Goal: Information Seeking & Learning: Learn about a topic

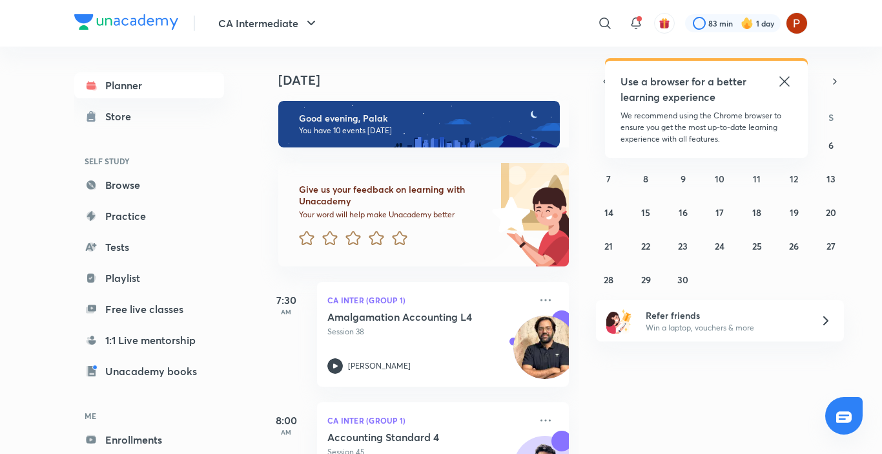
click at [789, 84] on icon at bounding box center [785, 82] width 16 height 16
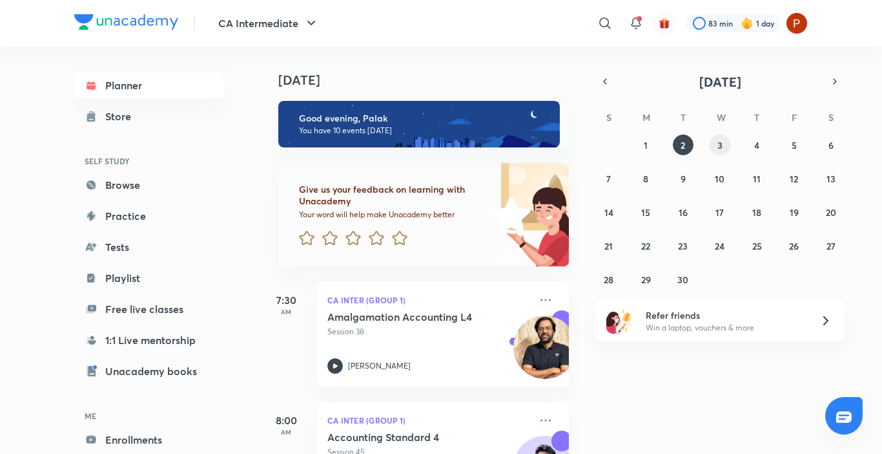
click at [716, 145] on button "3" at bounding box center [720, 144] width 21 height 21
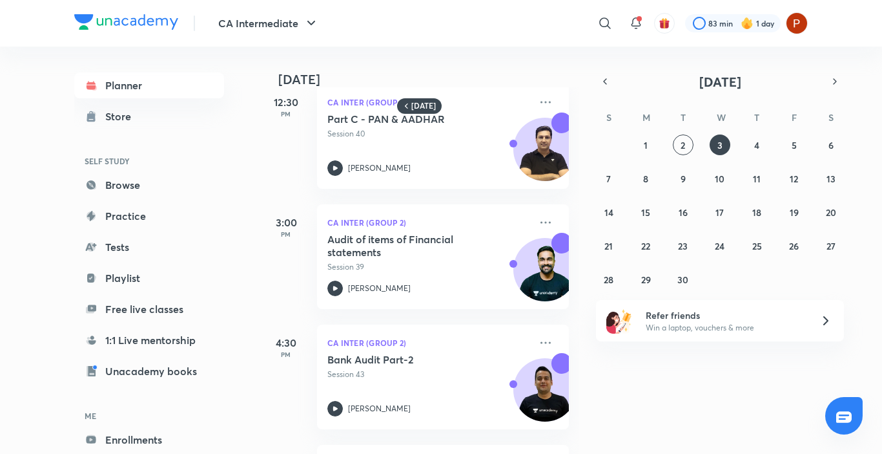
scroll to position [496, 0]
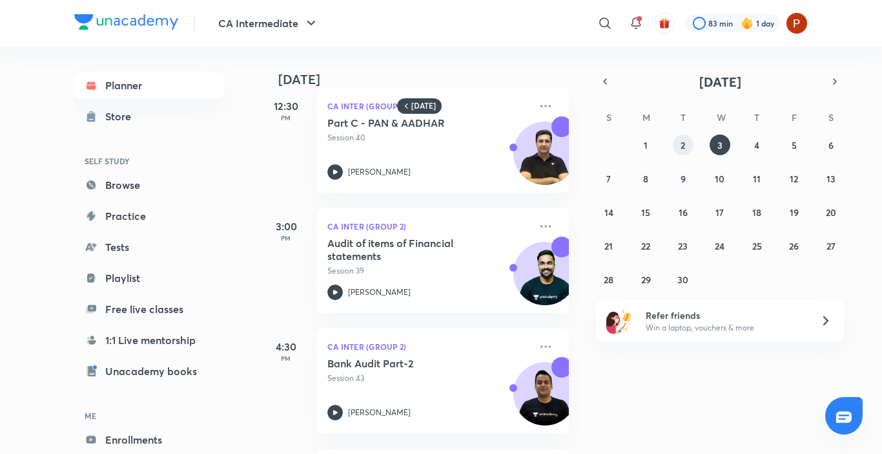
click at [676, 145] on button "2" at bounding box center [683, 144] width 21 height 21
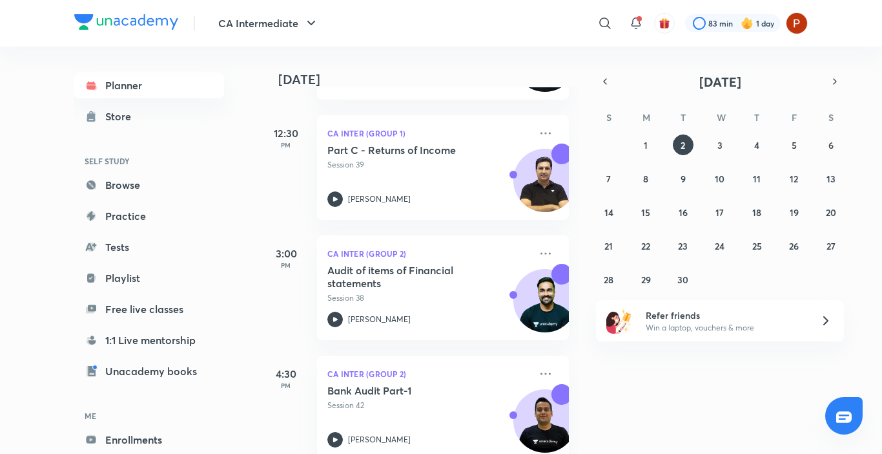
scroll to position [791, 0]
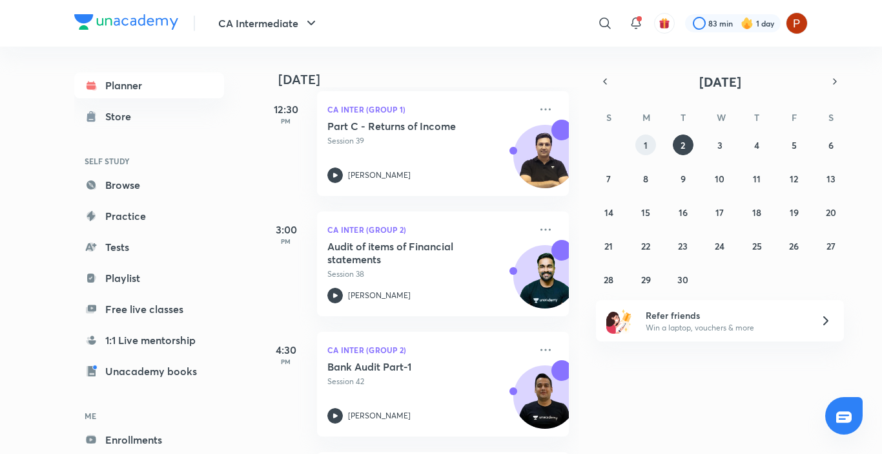
click at [652, 136] on button "1" at bounding box center [646, 144] width 21 height 21
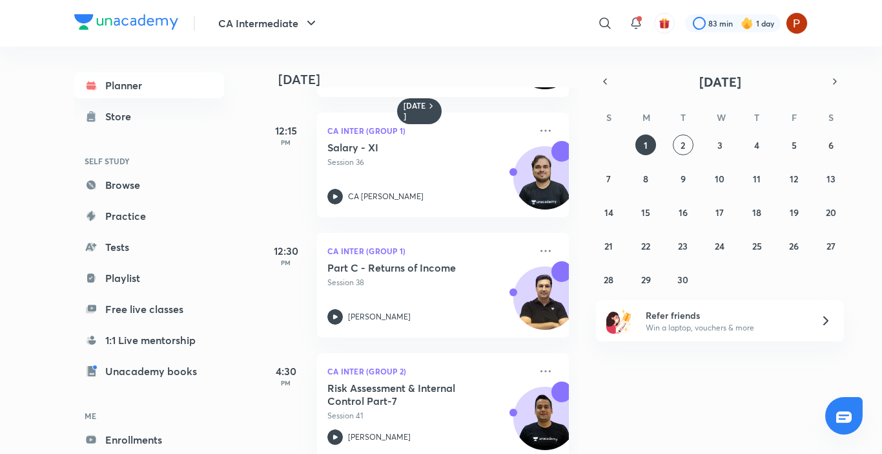
scroll to position [498, 0]
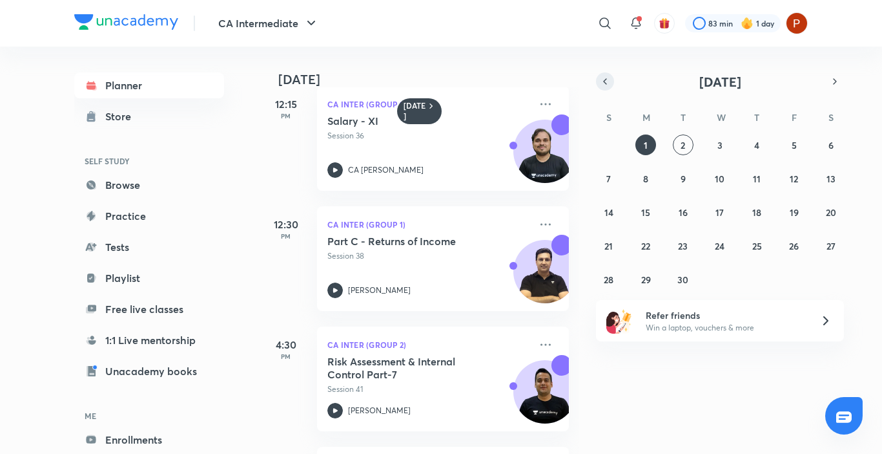
click at [603, 83] on icon "button" at bounding box center [605, 82] width 10 height 12
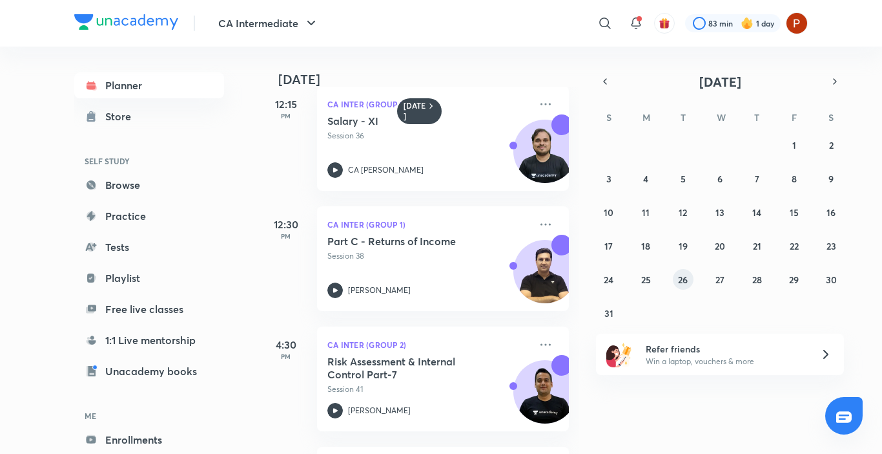
click at [674, 272] on div "27 28 29 30 31 1 2 3 4 5 6 7 8 9 10 11 12 13 14 15 16 17 18 19 20 21 22 23 24 2…" at bounding box center [720, 228] width 248 height 189
click at [690, 284] on button "26" at bounding box center [683, 279] width 21 height 21
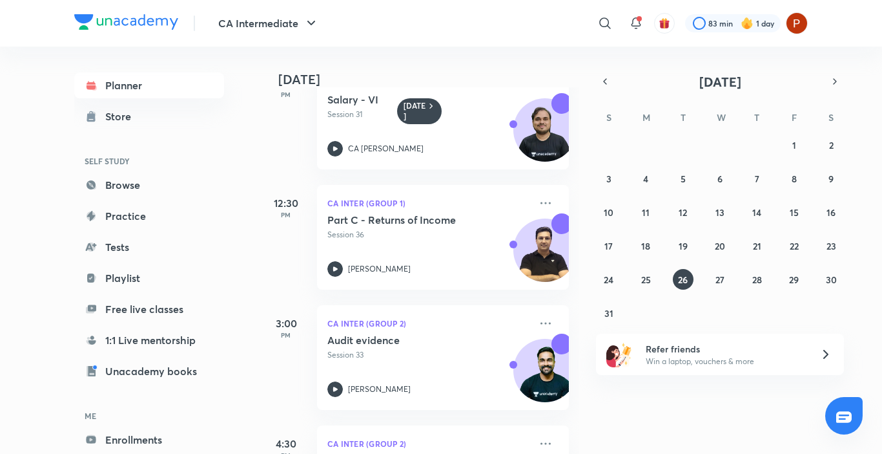
scroll to position [430, 0]
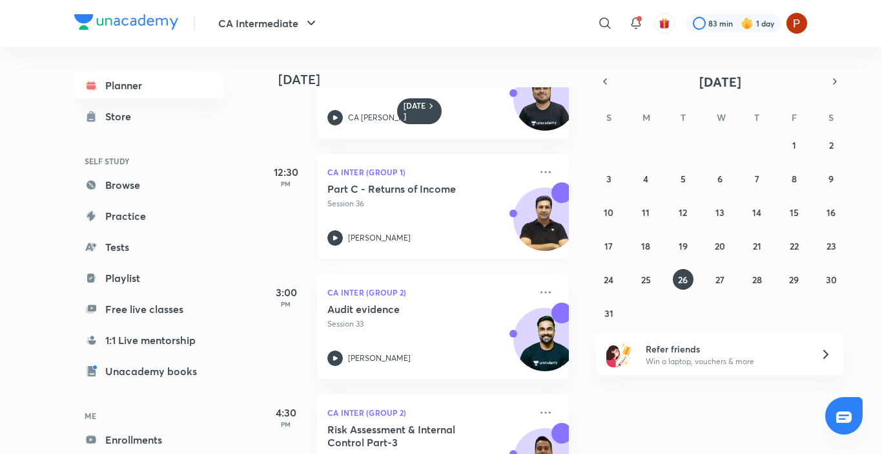
click at [470, 186] on h5 "Part C - Returns of Income" at bounding box center [408, 188] width 161 height 13
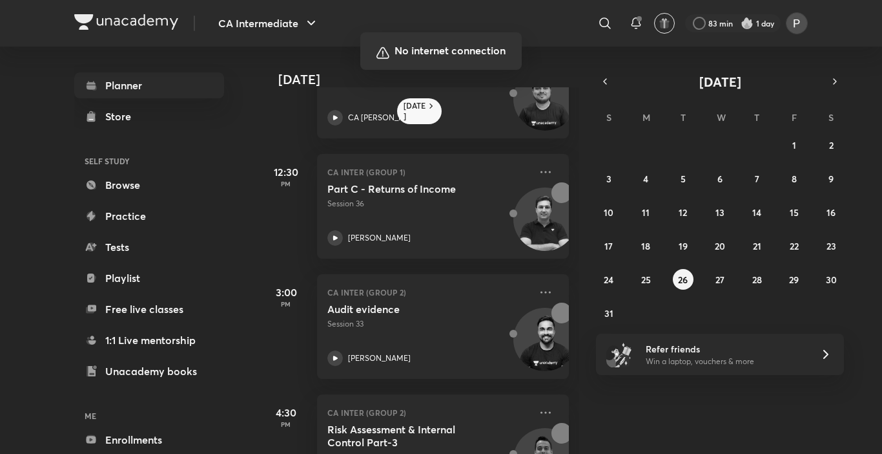
scroll to position [430, 0]
